Goal: Register for event/course

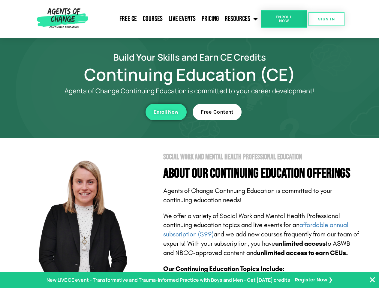
click at [189, 144] on section "Social Work and Mental Health Professional Education About Our Continuing Educa…" at bounding box center [189, 264] width 379 height 252
click at [241, 19] on link "Resources" at bounding box center [241, 18] width 39 height 15
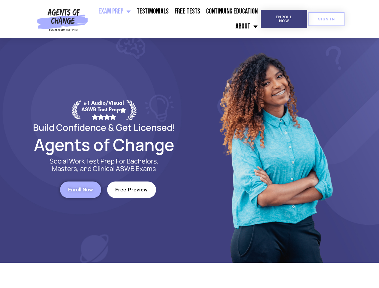
click at [189, 144] on div at bounding box center [274, 150] width 171 height 225
click at [175, 19] on ul "Exam Prep BSW Exam Prep: ASWB Bachelors Level Exam LMSW Exam Prep: ASWB Masters…" at bounding box center [175, 19] width 170 height 30
click at [284, 19] on span "Enroll Now" at bounding box center [283, 19] width 27 height 8
